Goal: Task Accomplishment & Management: Manage account settings

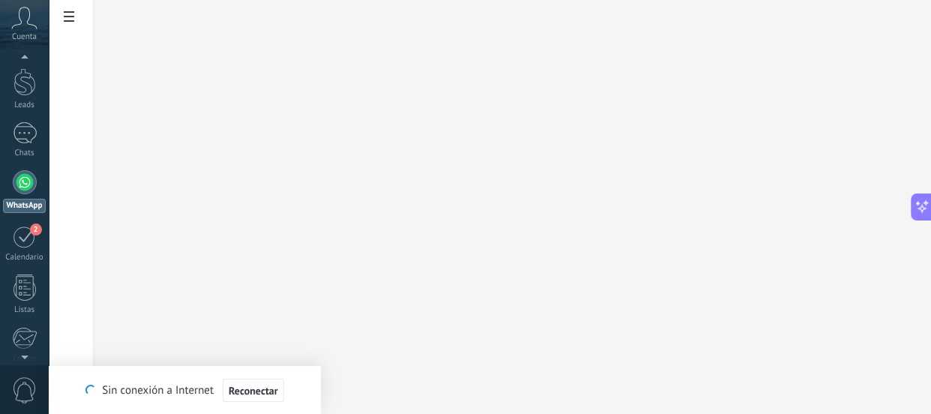
scroll to position [24, 0]
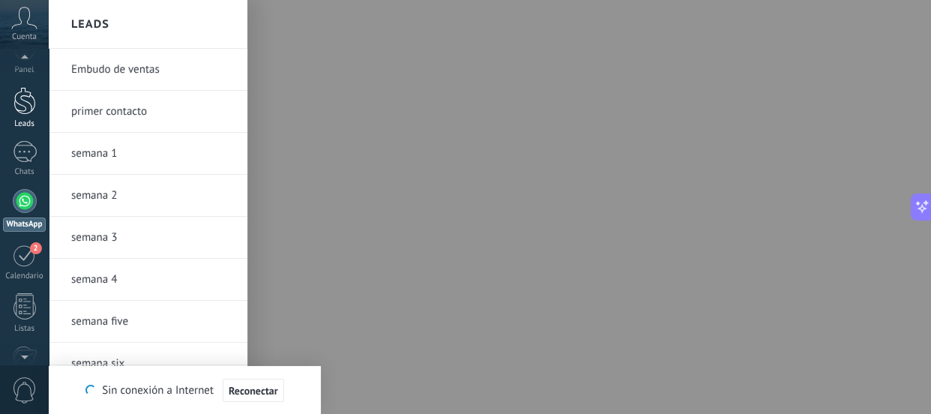
click at [19, 104] on div at bounding box center [24, 101] width 22 height 28
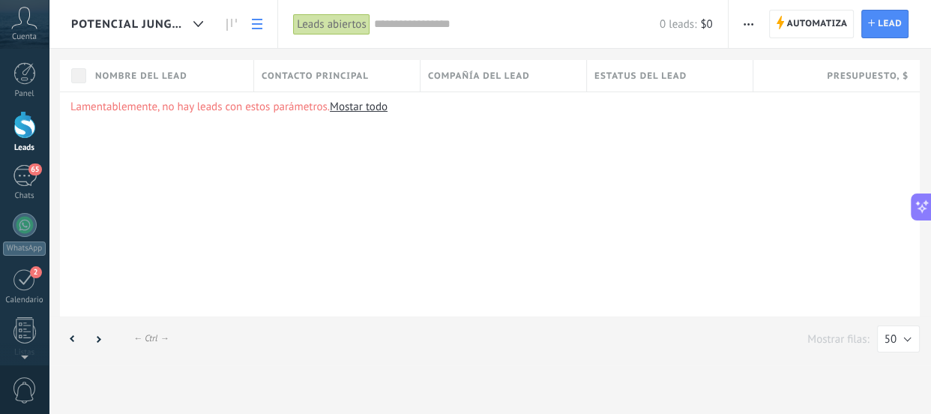
click at [136, 94] on div "Lamentablemente, no hay leads con estos parámetros. [GEOGRAPHIC_DATA] todo" at bounding box center [489, 203] width 859 height 225
click at [107, 24] on span "potencial Jungapeo" at bounding box center [129, 24] width 116 height 14
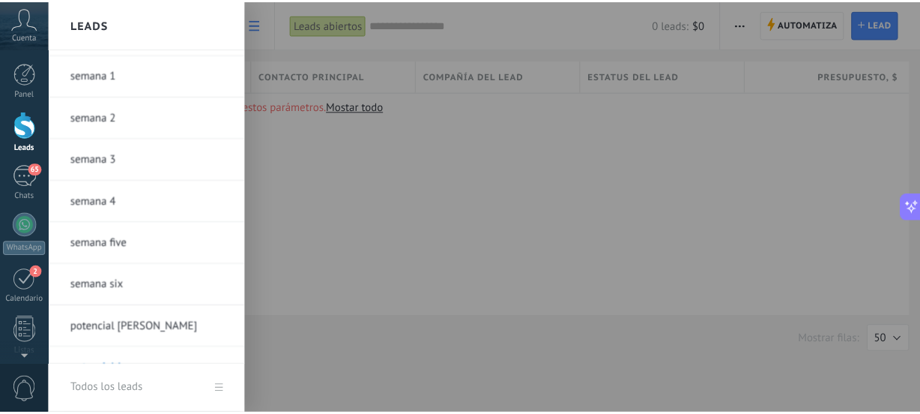
scroll to position [55, 0]
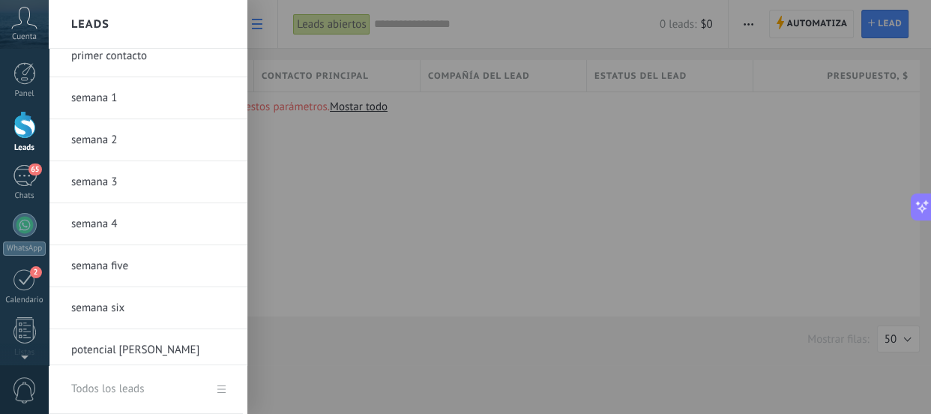
click at [105, 386] on div "Todos los leads" at bounding box center [107, 389] width 73 height 42
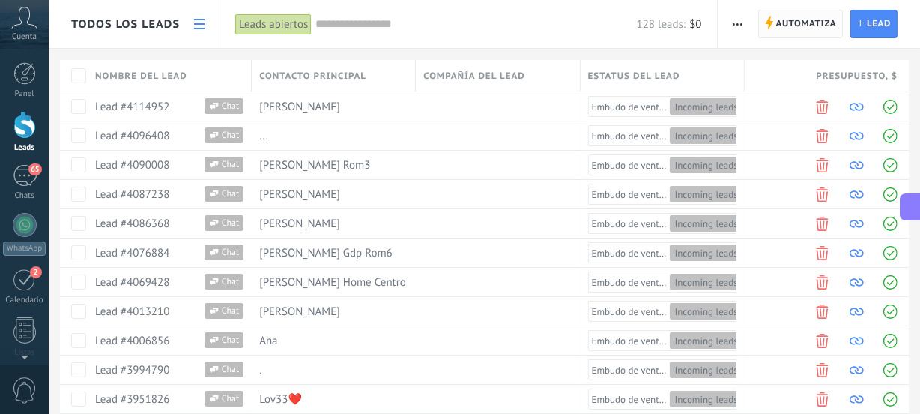
click at [776, 19] on span "Automatiza" at bounding box center [806, 23] width 61 height 27
